Goal: Navigation & Orientation: Find specific page/section

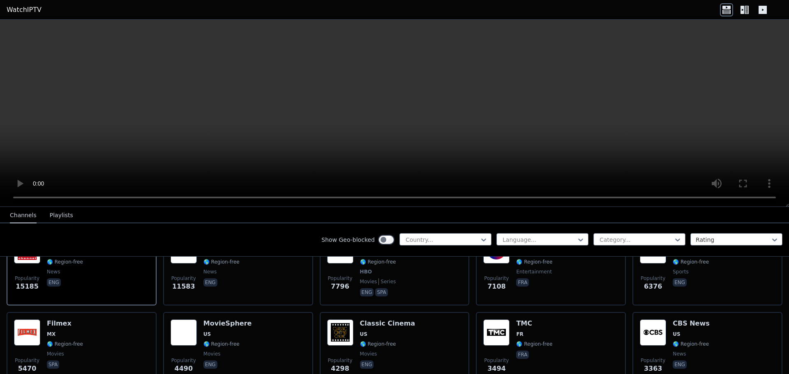
scroll to position [205, 0]
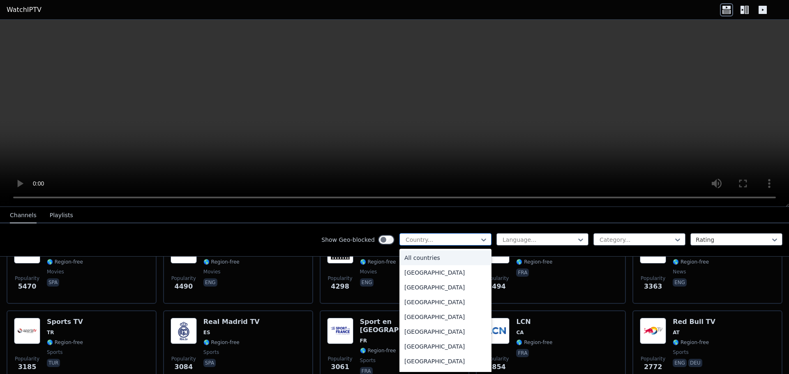
click at [460, 236] on div at bounding box center [442, 240] width 75 height 8
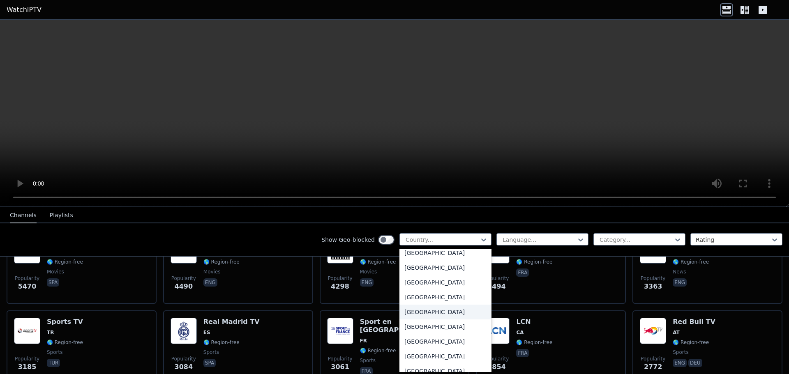
click at [435, 311] on div "[GEOGRAPHIC_DATA]" at bounding box center [445, 312] width 92 height 15
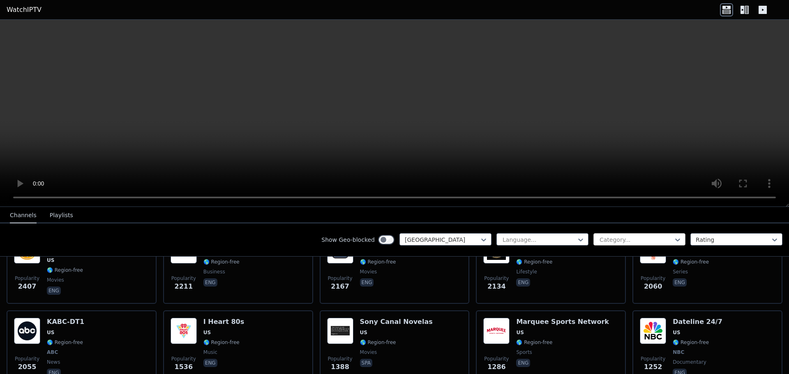
click at [648, 235] on div "Category..." at bounding box center [639, 239] width 92 height 12
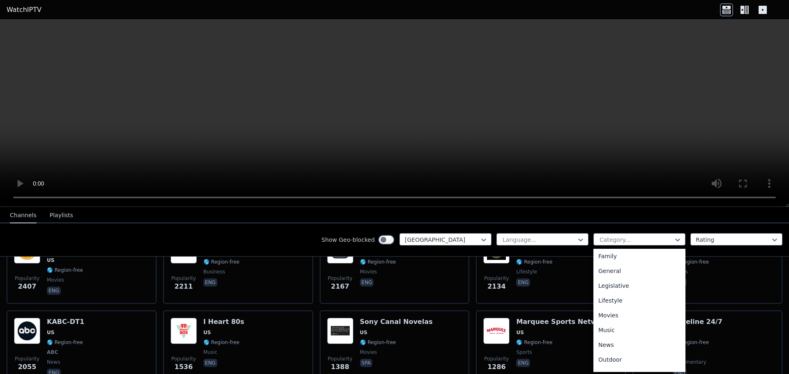
scroll to position [279, 0]
click at [630, 328] on div "Sports" at bounding box center [639, 333] width 92 height 15
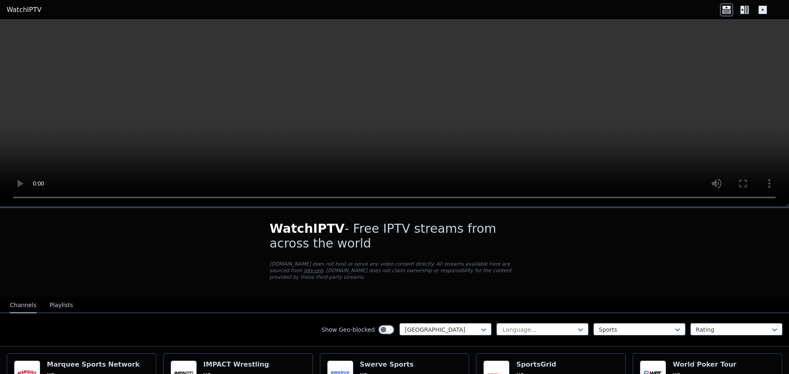
click at [65, 298] on button "Playlists" at bounding box center [61, 306] width 23 height 16
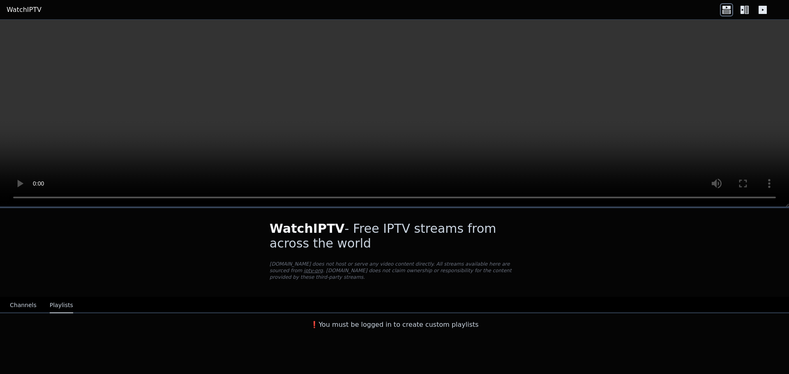
click at [20, 299] on button "Channels" at bounding box center [23, 306] width 27 height 16
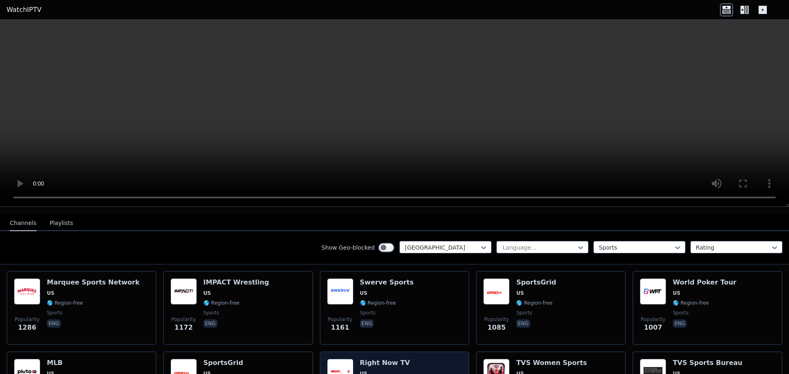
scroll to position [123, 0]
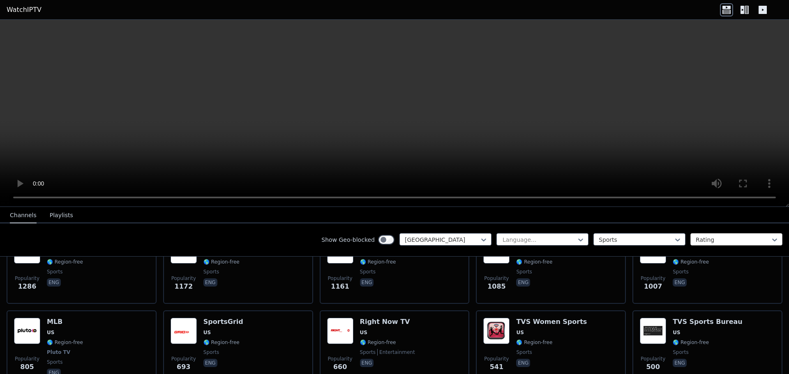
click at [710, 244] on div "Rating" at bounding box center [736, 239] width 92 height 12
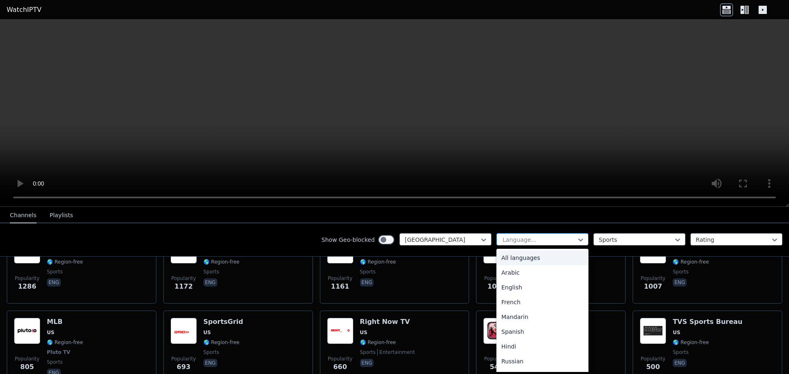
click at [539, 237] on div at bounding box center [539, 240] width 75 height 8
drag, startPoint x: 539, startPoint y: 237, endPoint x: 513, endPoint y: 239, distance: 25.5
click at [537, 237] on div at bounding box center [539, 240] width 75 height 8
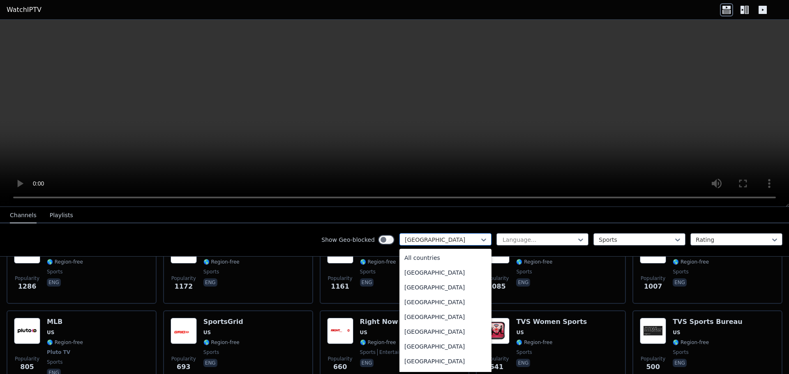
click at [458, 240] on div at bounding box center [442, 240] width 75 height 8
